Goal: Task Accomplishment & Management: Complete application form

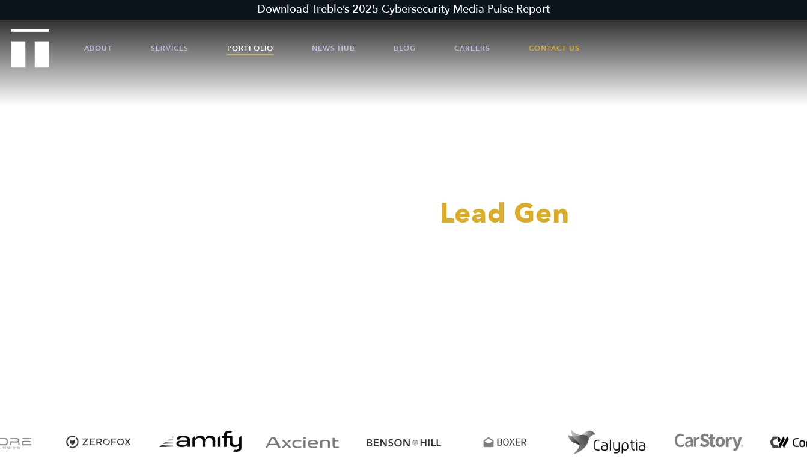
click at [240, 48] on link "Portfolio" at bounding box center [250, 48] width 46 height 36
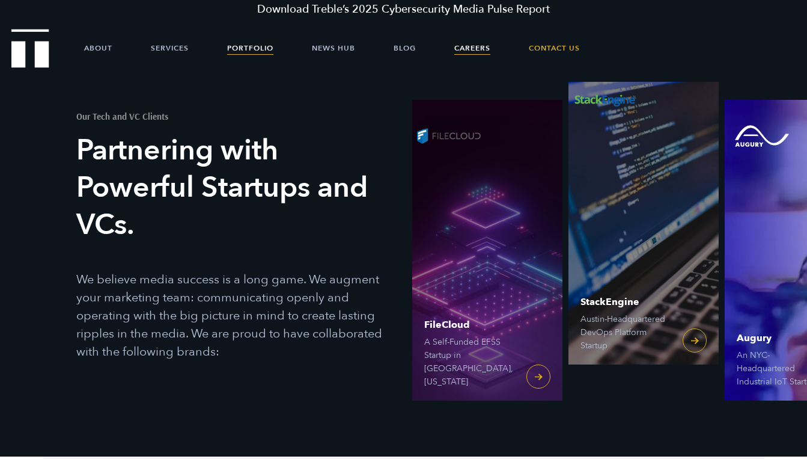
click at [467, 46] on link "Careers" at bounding box center [472, 48] width 36 height 36
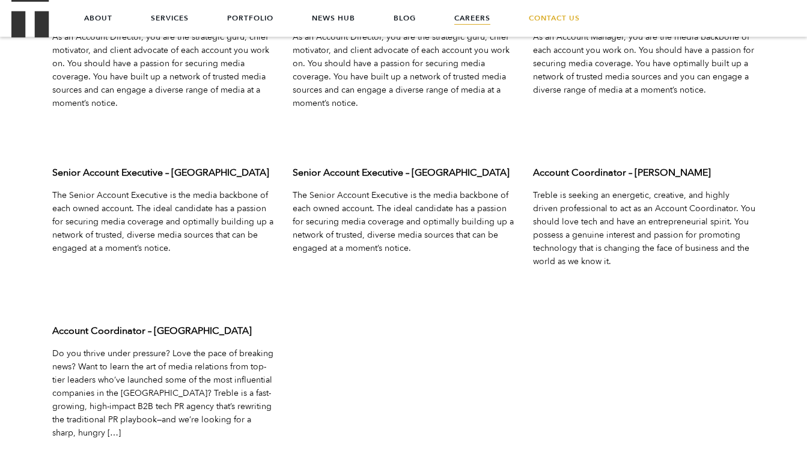
scroll to position [3631, 0]
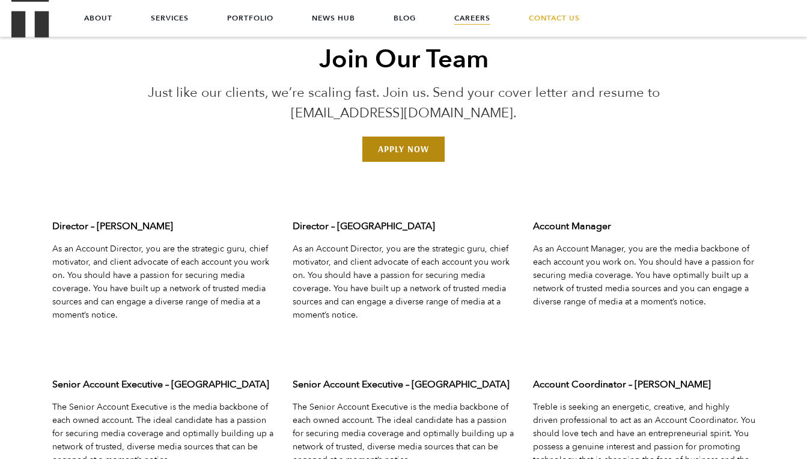
click at [406, 148] on link "Apply Now" at bounding box center [403, 148] width 82 height 25
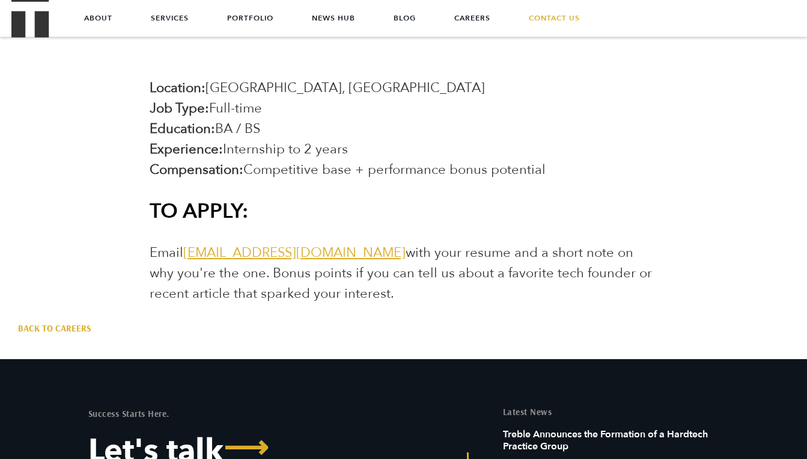
scroll to position [2101, 0]
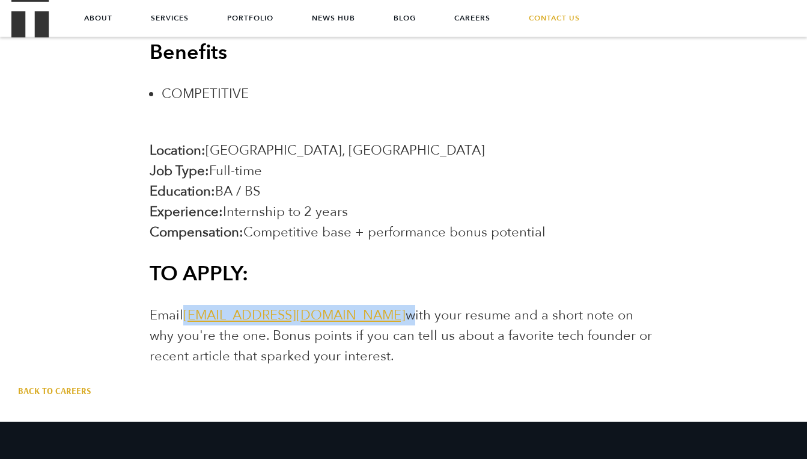
drag, startPoint x: 350, startPoint y: 256, endPoint x: 183, endPoint y: 260, distance: 166.5
click at [183, 306] on span "Email jointheteam@treblepr.com with your resume and a short note on why you're …" at bounding box center [401, 335] width 502 height 59
copy span "jointheteam@treblepr.com"
